Goal: Transaction & Acquisition: Purchase product/service

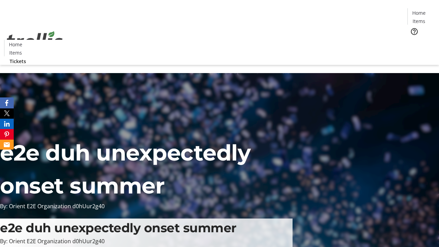
click at [413, 40] on span "Tickets" at bounding box center [421, 43] width 16 height 7
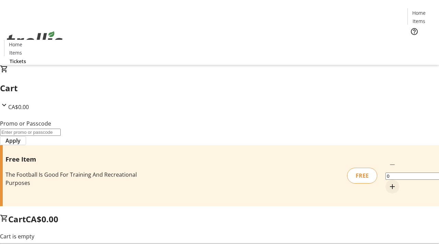
click at [388, 183] on mat-icon "Increment by one" at bounding box center [392, 187] width 8 height 8
type input "1"
